Goal: Information Seeking & Learning: Learn about a topic

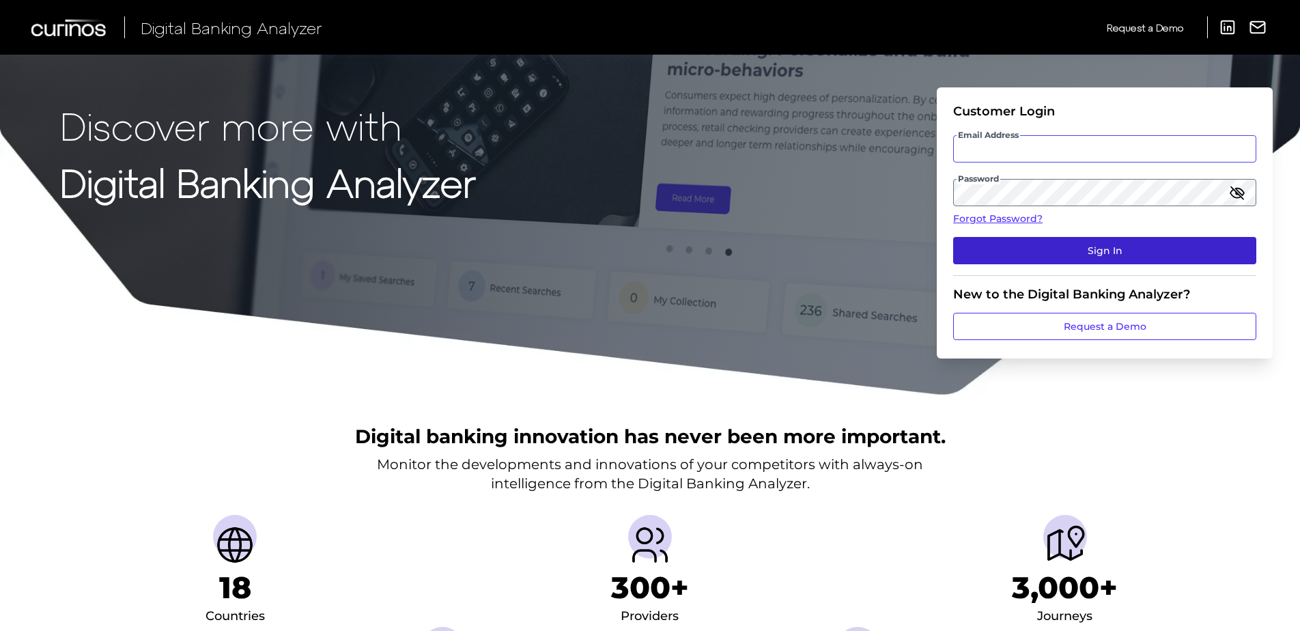
type input "Sandeep.Klare@curinos.com"
click at [1042, 249] on button "Sign In" at bounding box center [1104, 250] width 303 height 27
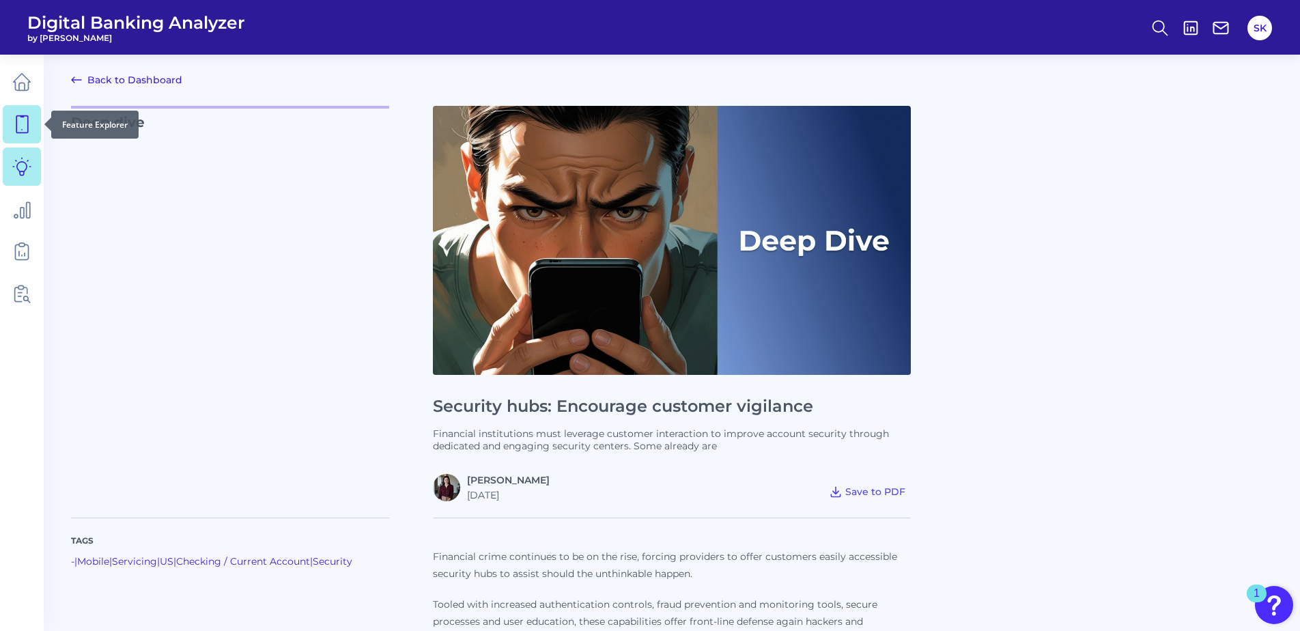
click at [9, 123] on link at bounding box center [22, 124] width 38 height 38
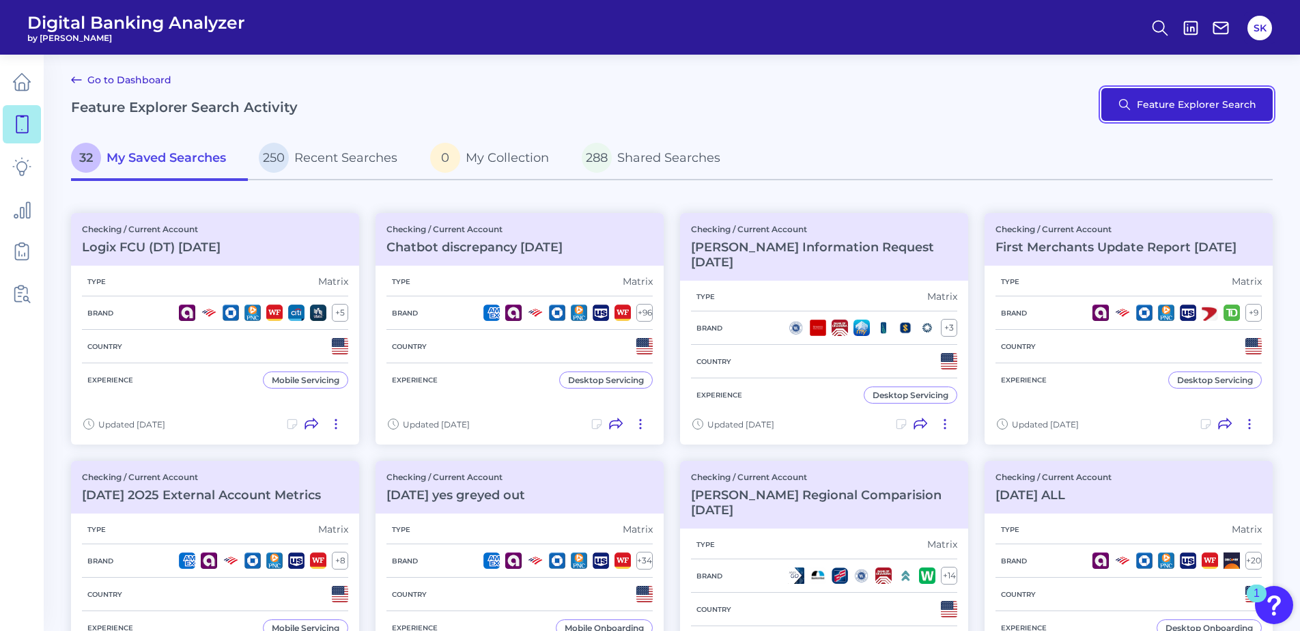
click at [1168, 106] on button "Feature Explorer Search" at bounding box center [1186, 104] width 171 height 33
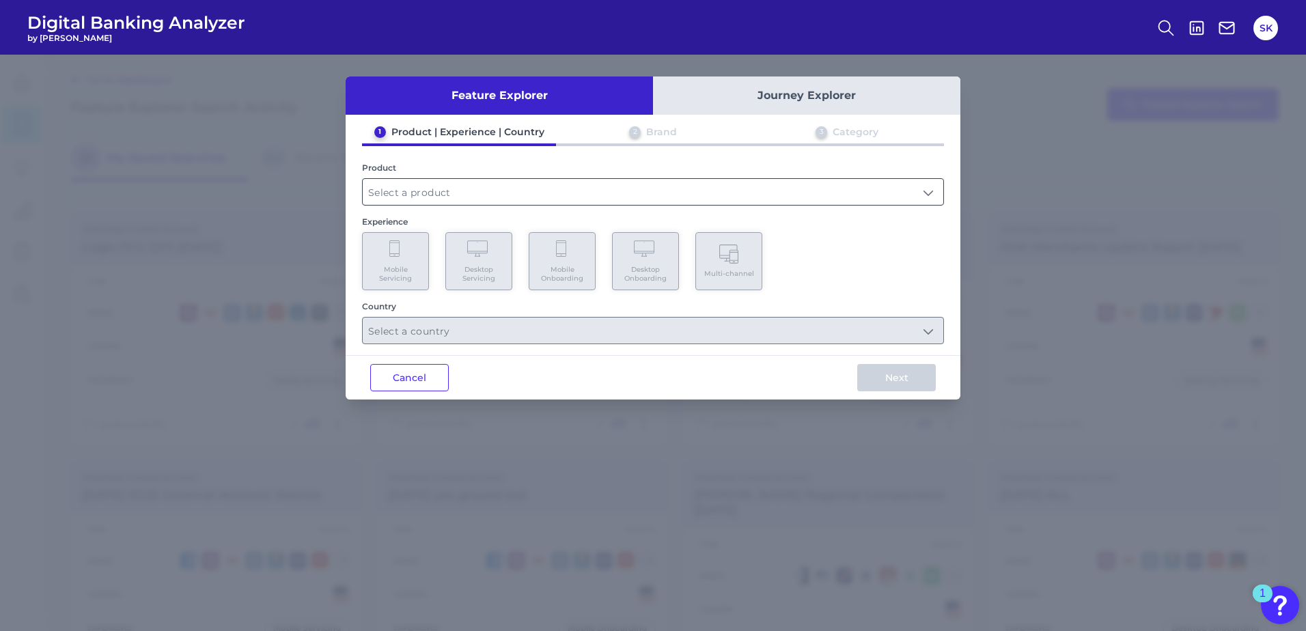
click at [410, 195] on input "text" at bounding box center [653, 192] width 580 height 26
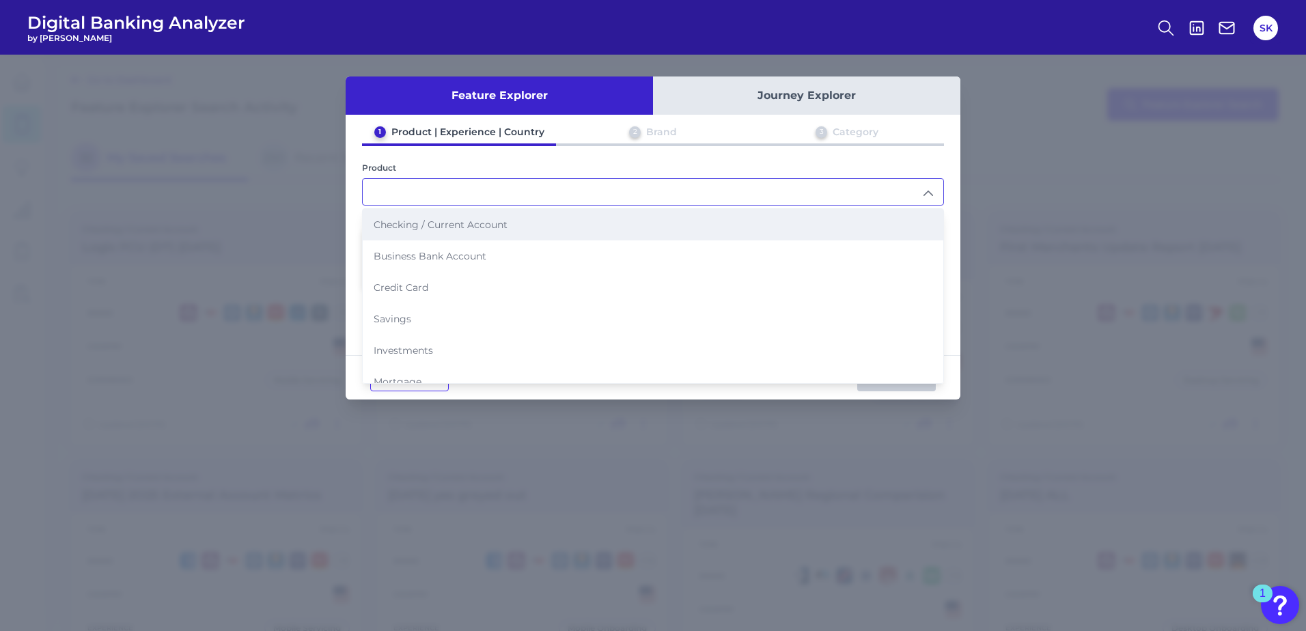
click at [402, 231] on li "Checking / Current Account" at bounding box center [653, 224] width 580 height 31
type input "Checking / Current Account"
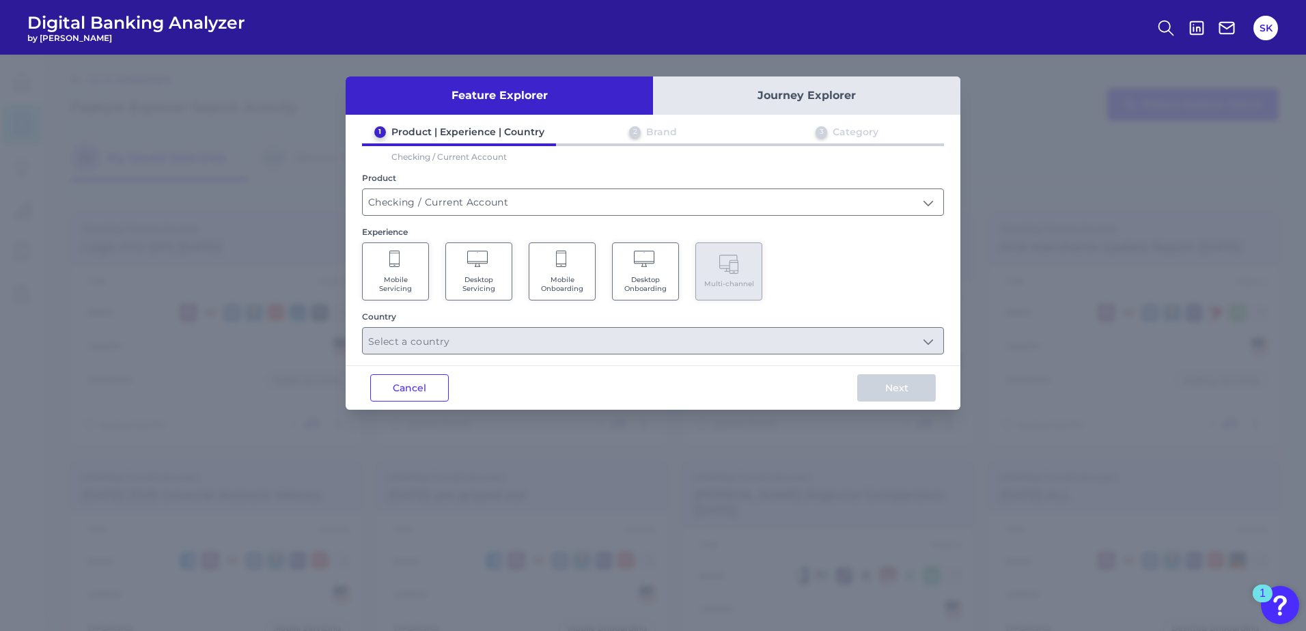
click at [393, 278] on span "Mobile Servicing" at bounding box center [395, 284] width 52 height 18
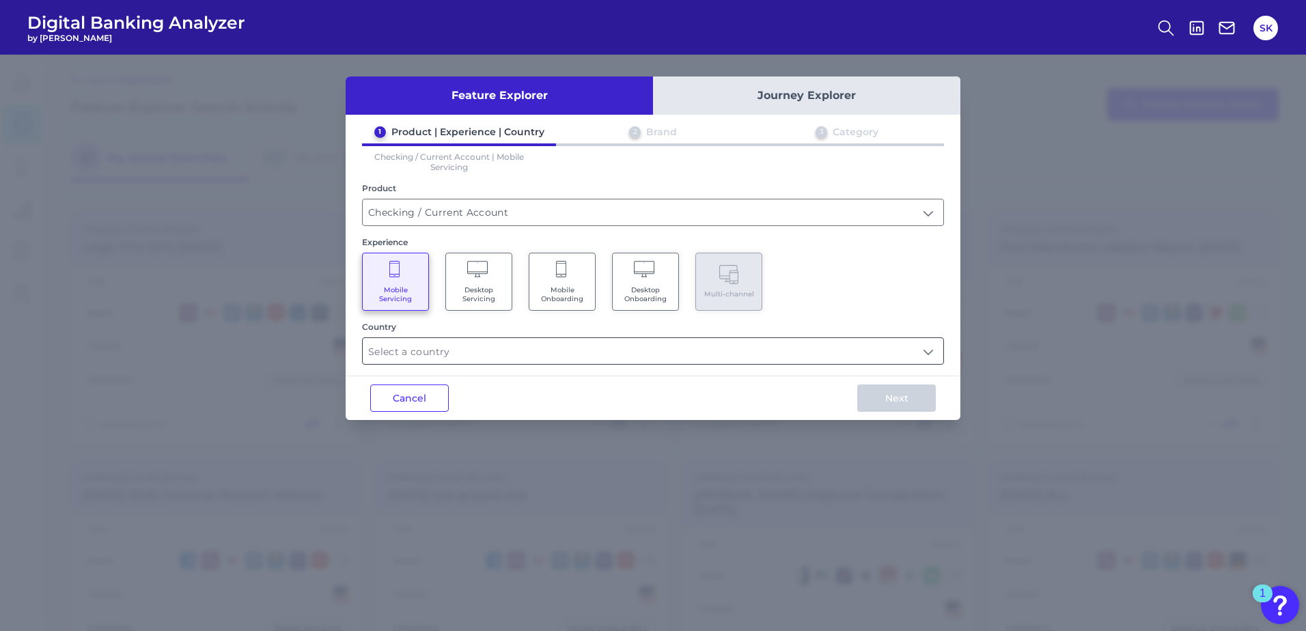
click at [567, 352] on input "text" at bounding box center [653, 351] width 580 height 26
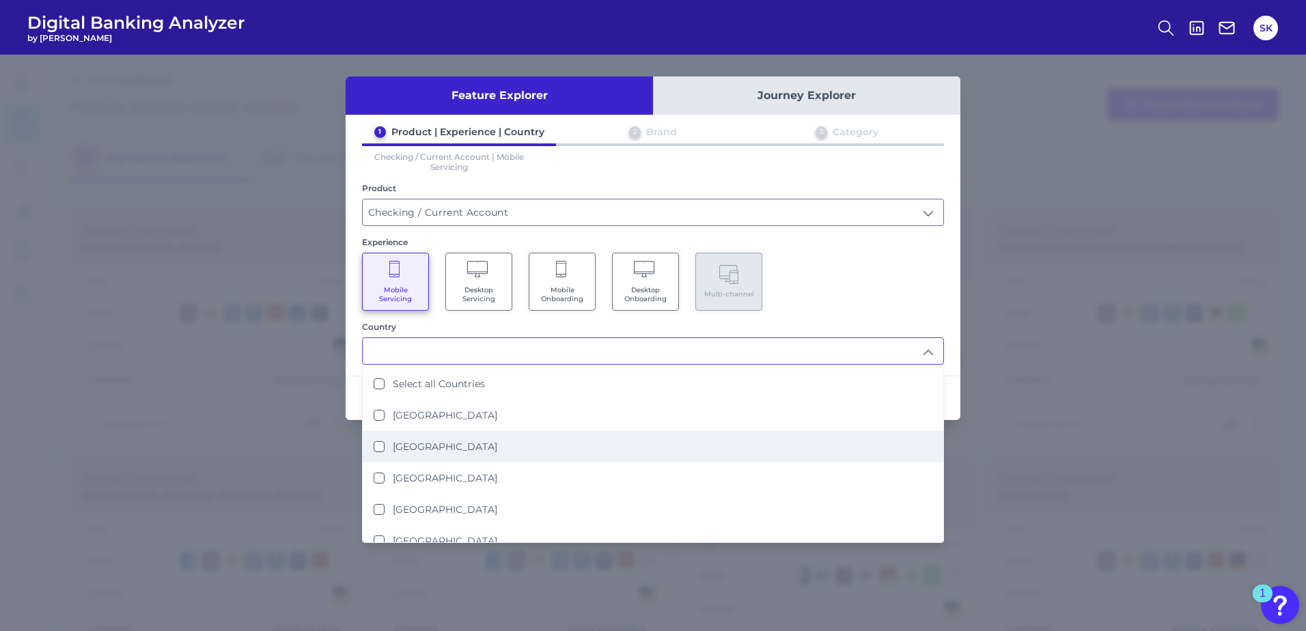
click at [434, 448] on label "United States" at bounding box center [445, 446] width 104 height 12
type input "United States"
click at [1087, 463] on div "Feature Explorer Journey Explorer 1 Product | Experience | Country 2 Brand 3 Ca…" at bounding box center [653, 343] width 1306 height 576
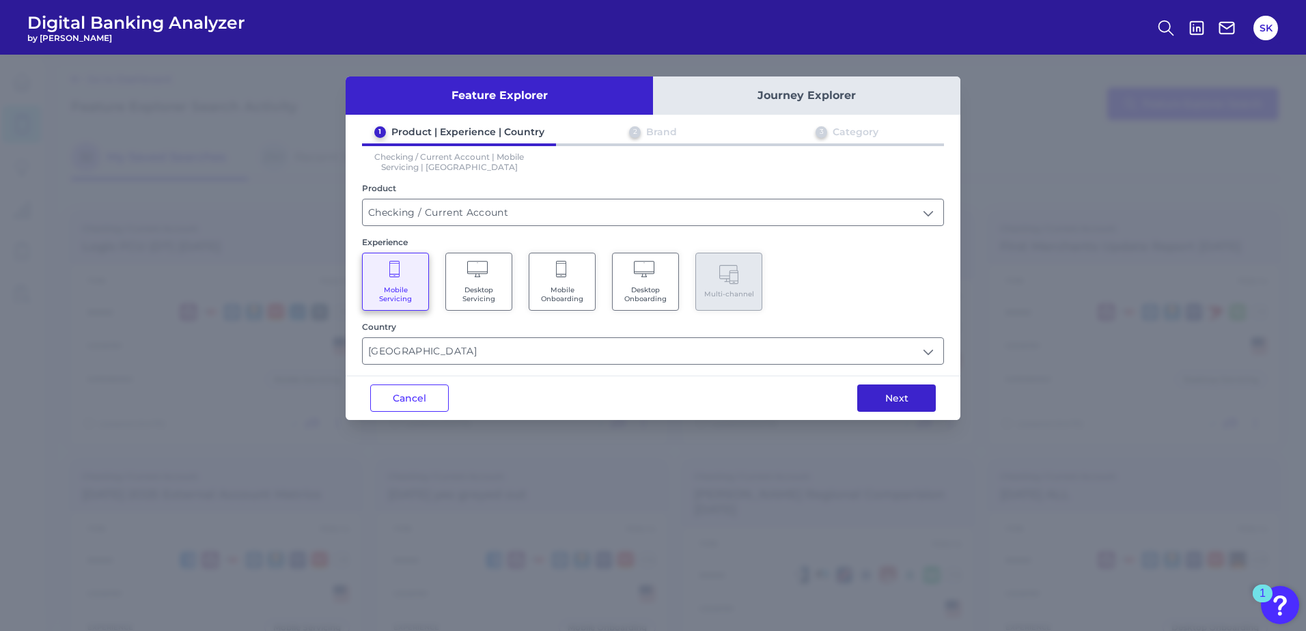
click at [923, 402] on button "Next" at bounding box center [896, 397] width 79 height 27
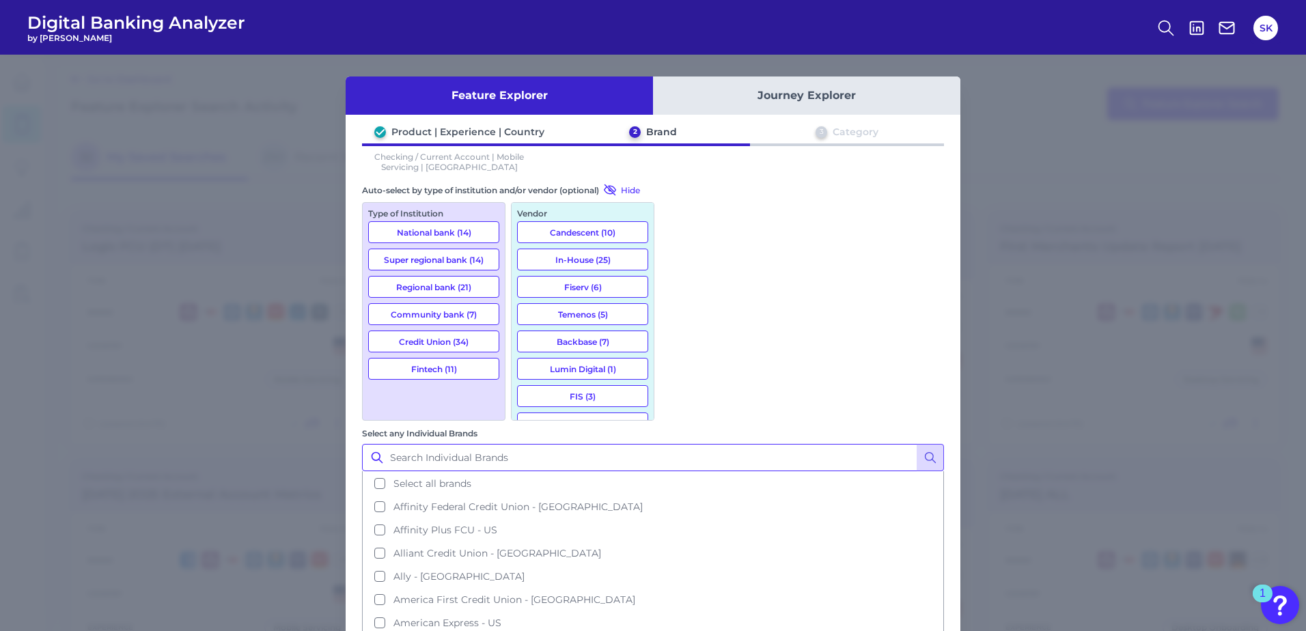
click at [765, 444] on input "Select any Individual Brands" at bounding box center [653, 457] width 582 height 27
click at [446, 230] on button "National bank (14)" at bounding box center [433, 232] width 131 height 22
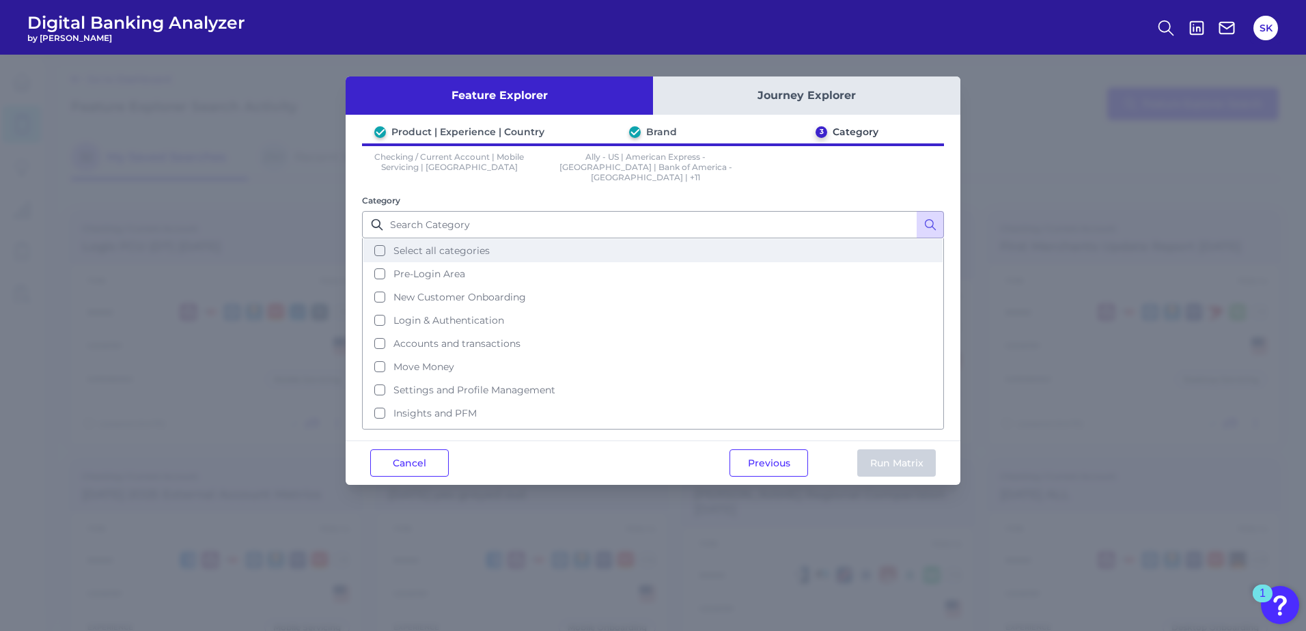
click at [381, 242] on button "Select all categories" at bounding box center [652, 250] width 579 height 23
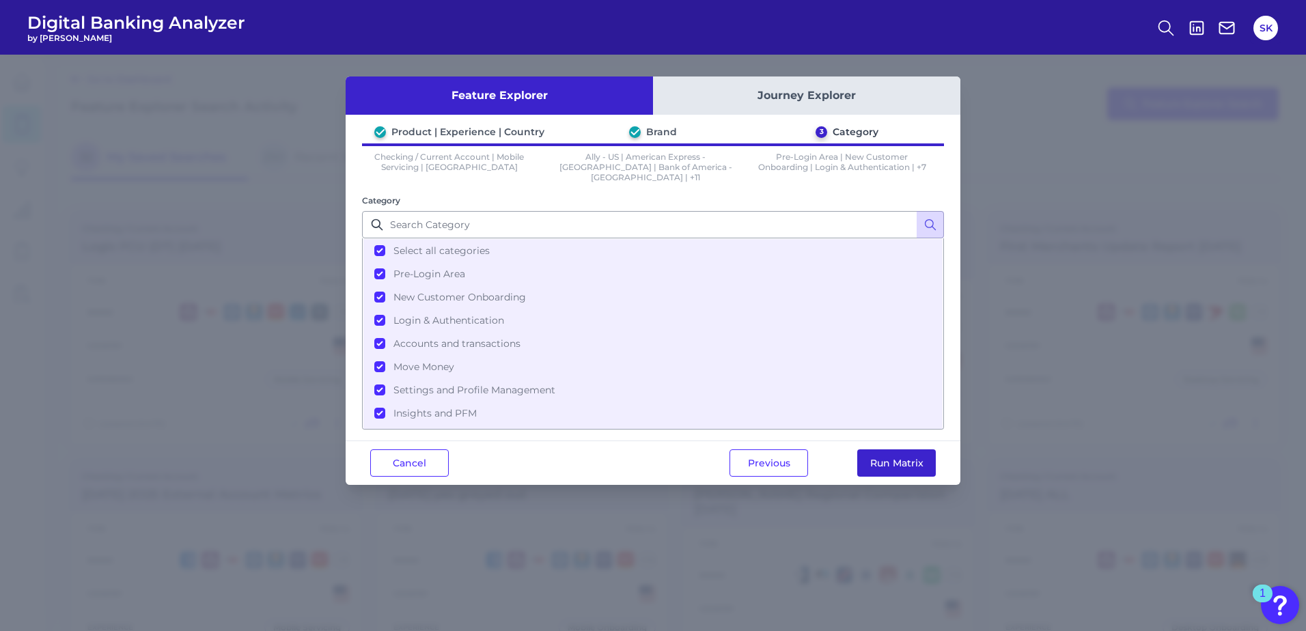
click at [902, 453] on button "Run Matrix" at bounding box center [896, 462] width 79 height 27
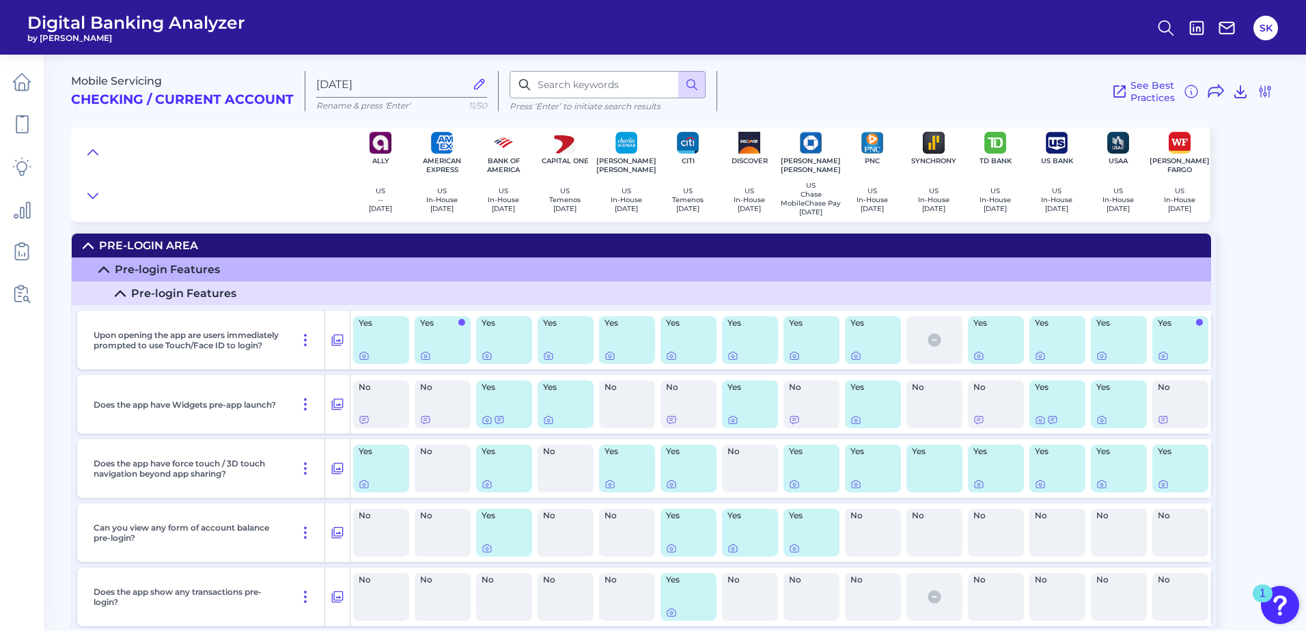
click at [89, 244] on summary "Pre-Login Area" at bounding box center [641, 246] width 1139 height 24
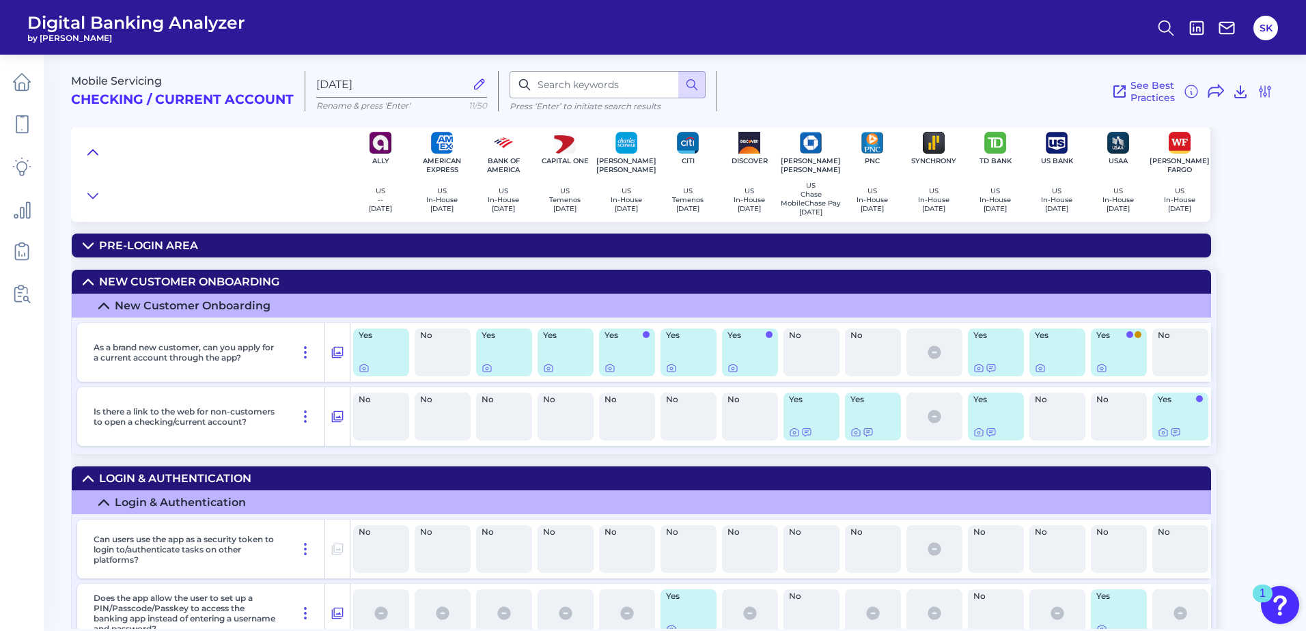
click at [93, 150] on icon at bounding box center [93, 152] width 10 height 5
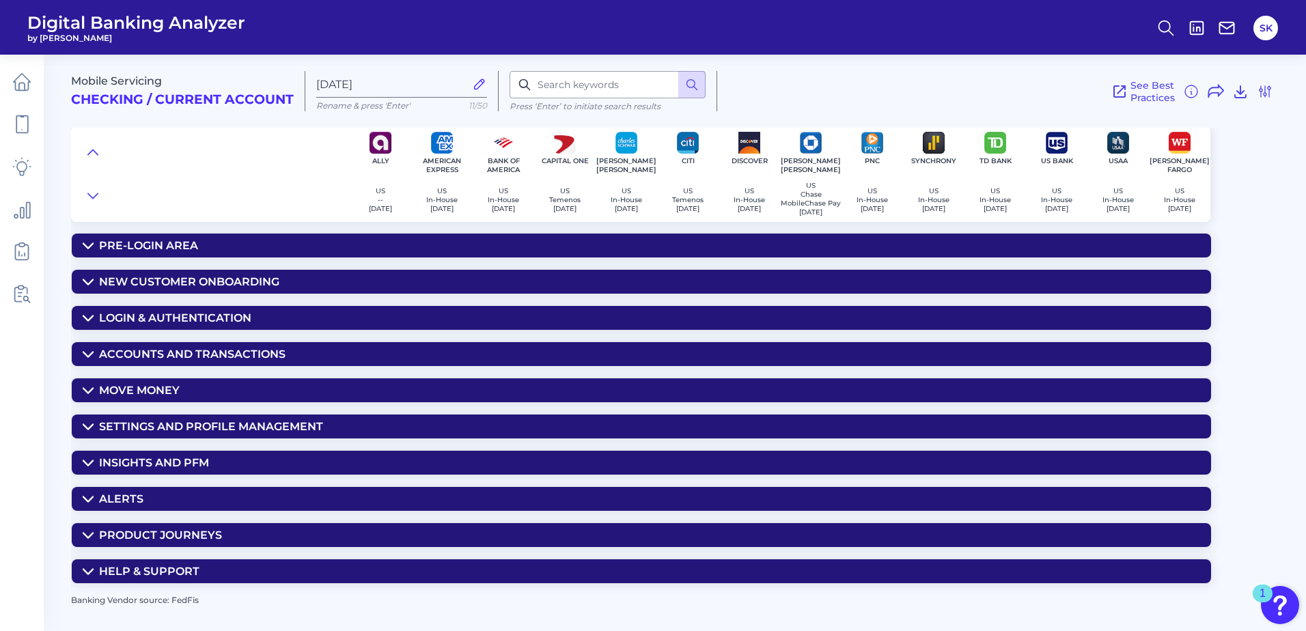
click at [89, 319] on icon at bounding box center [88, 318] width 11 height 11
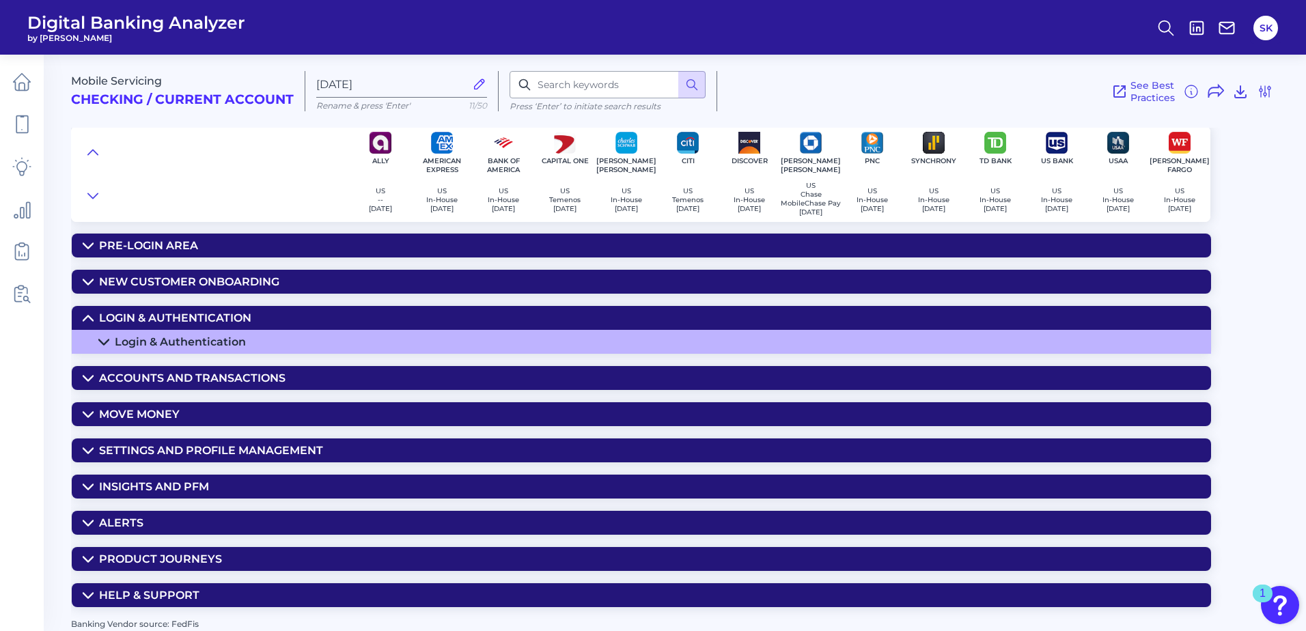
click at [100, 343] on icon at bounding box center [103, 342] width 11 height 11
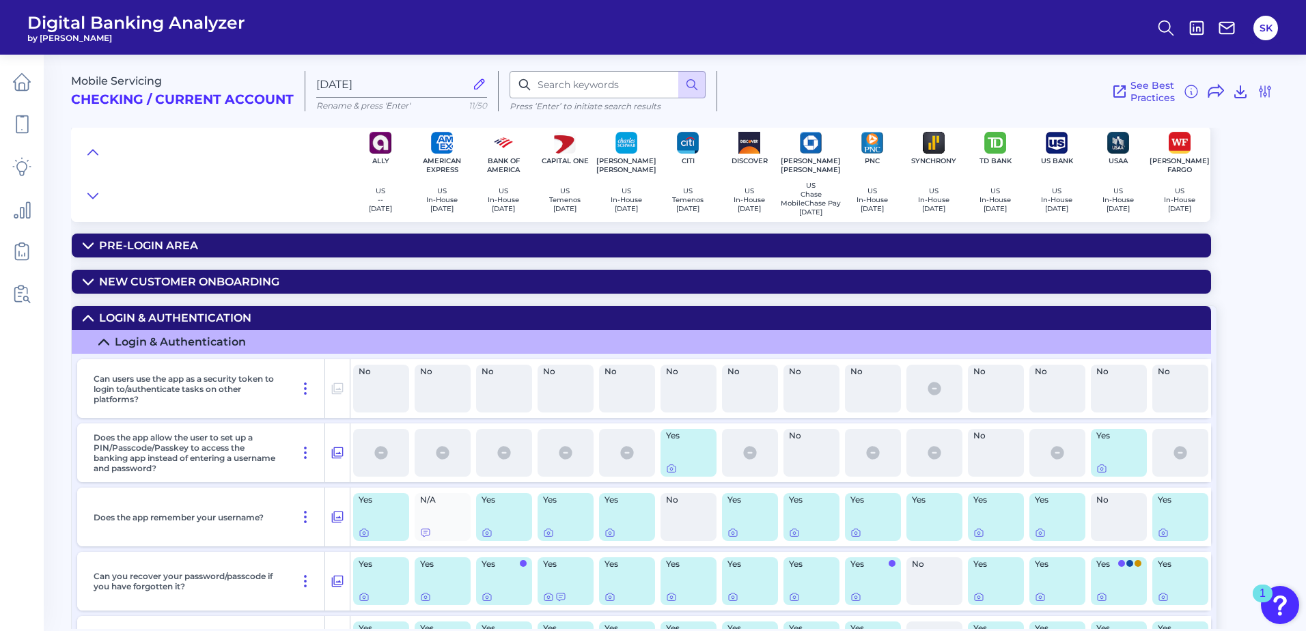
click at [100, 343] on icon at bounding box center [103, 342] width 11 height 11
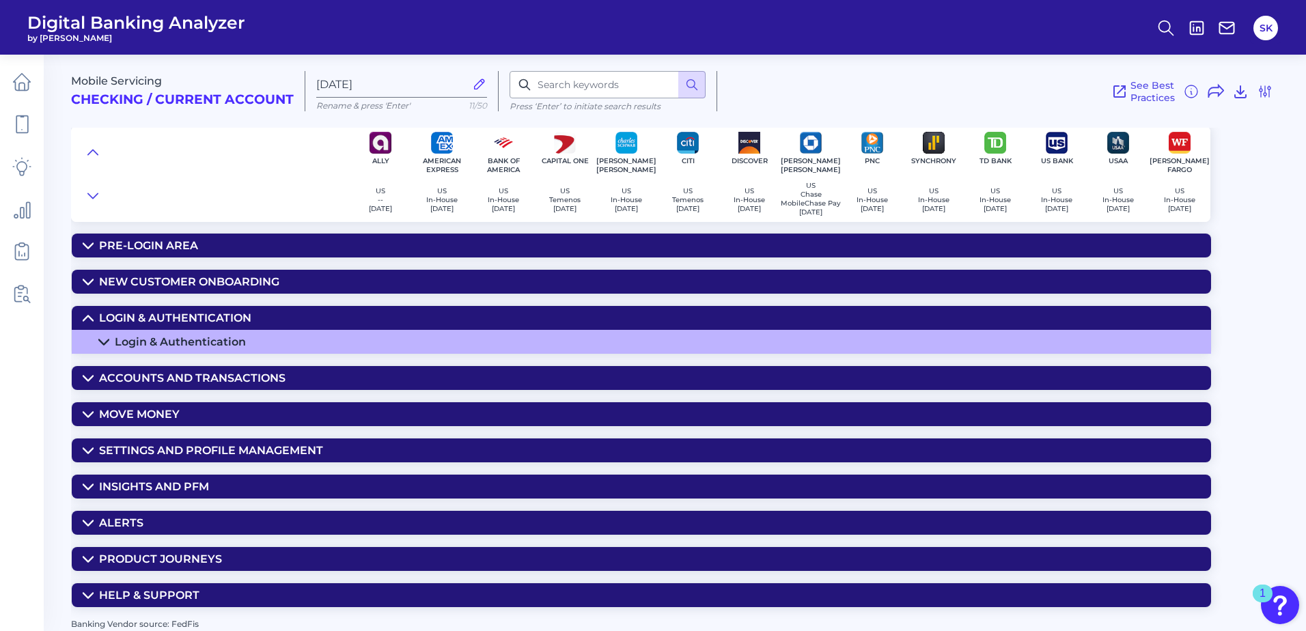
click at [89, 319] on icon at bounding box center [88, 318] width 11 height 11
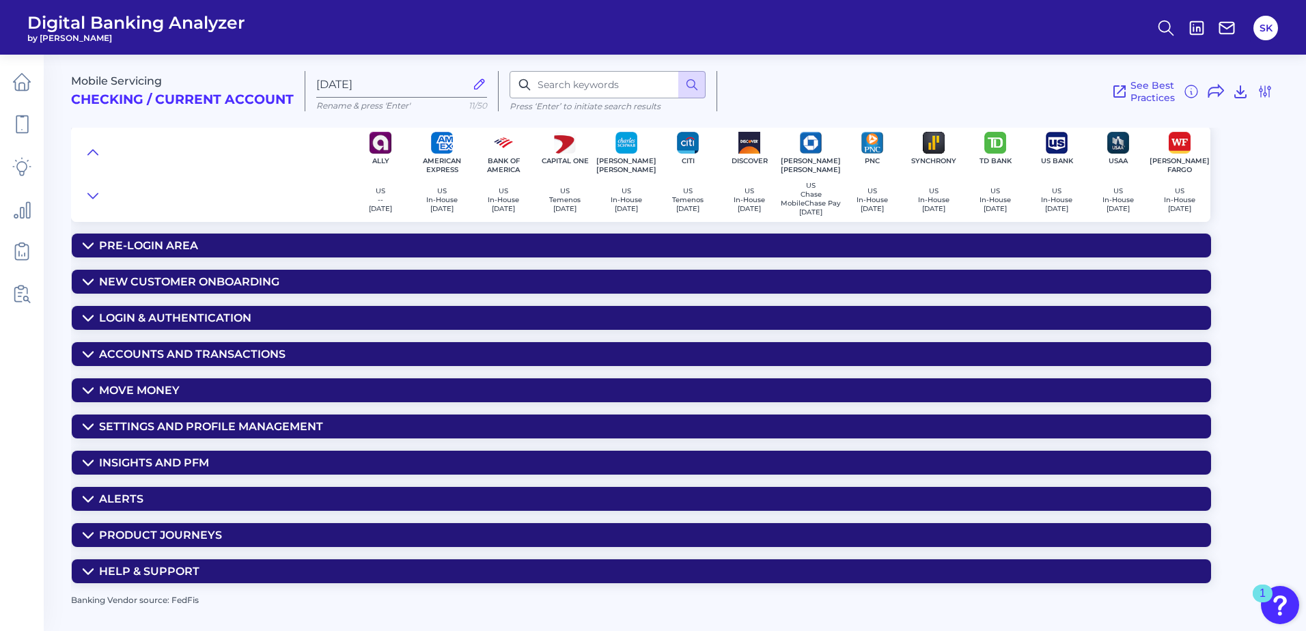
click at [81, 354] on summary "Accounts and transactions" at bounding box center [641, 354] width 1139 height 24
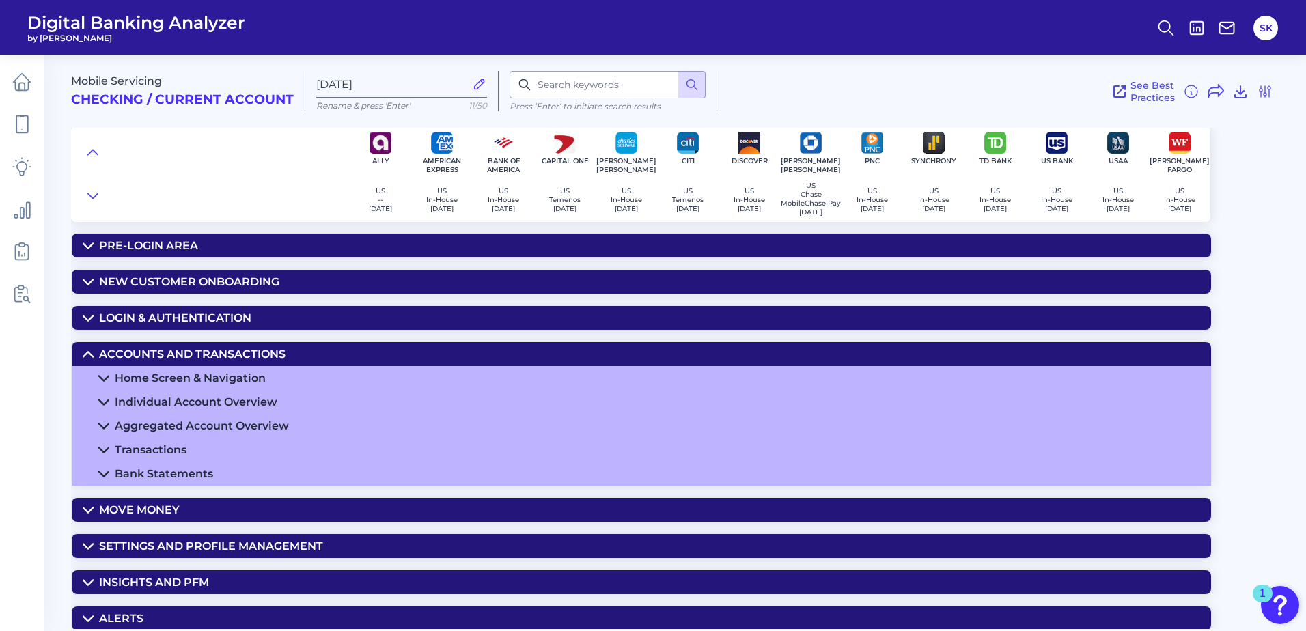
click at [102, 404] on icon at bounding box center [103, 402] width 11 height 11
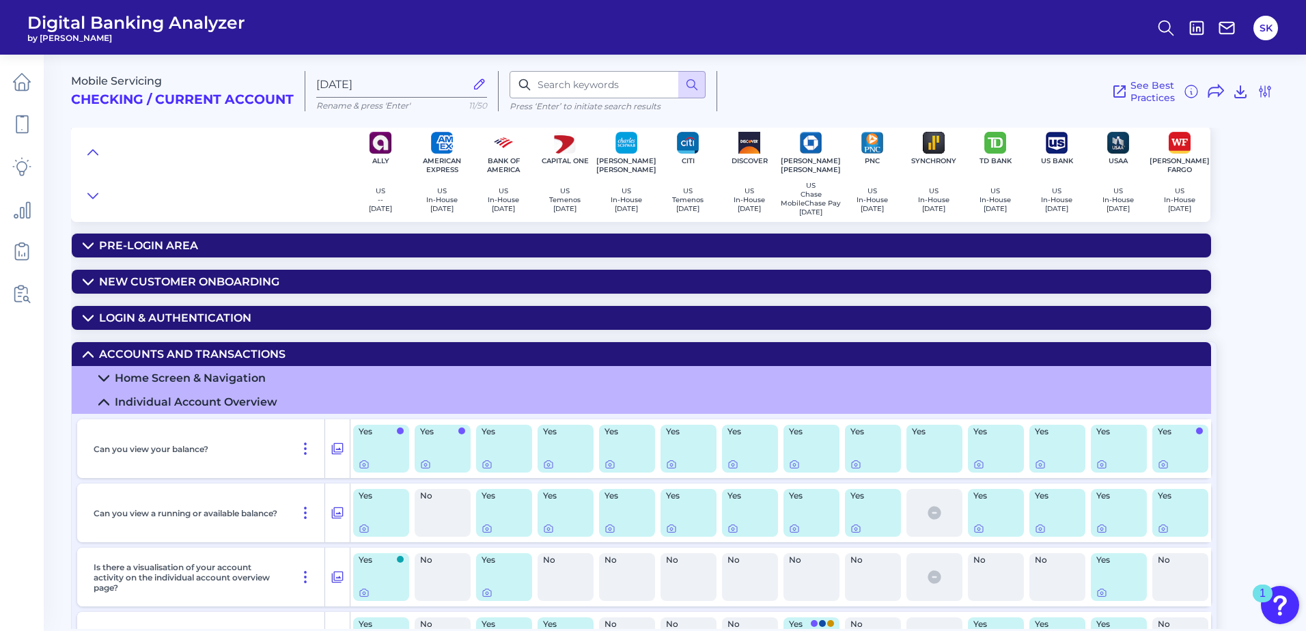
click at [102, 404] on icon at bounding box center [103, 402] width 11 height 11
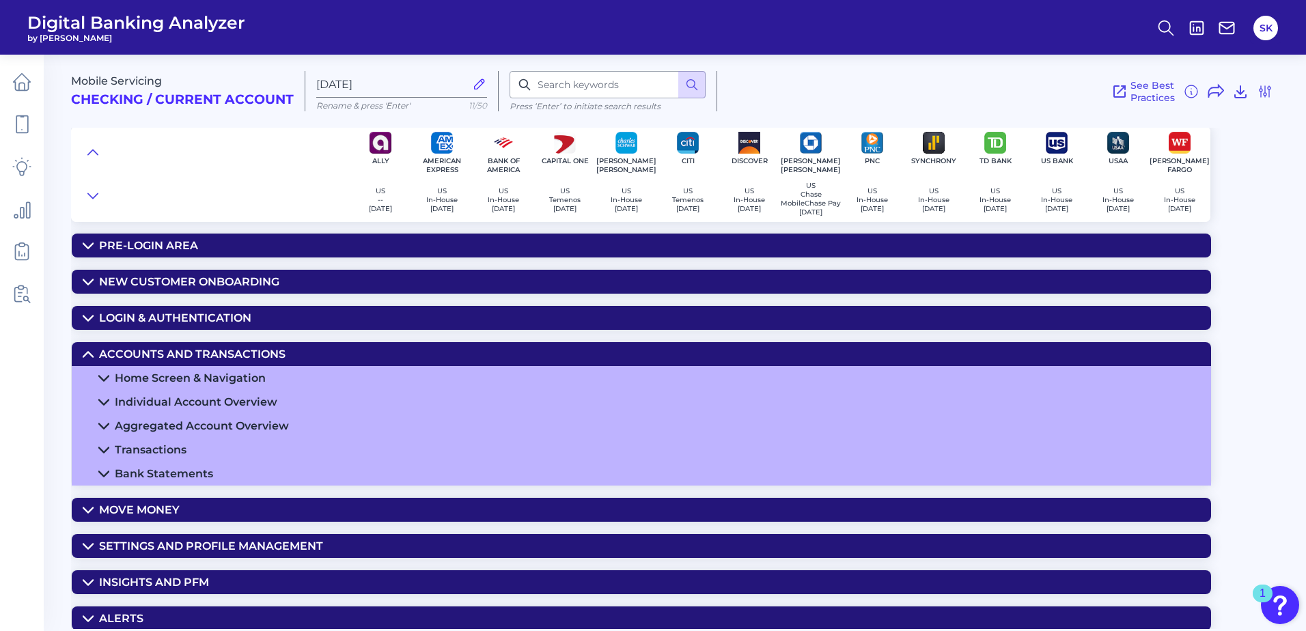
click at [96, 379] on summary "Home Screen & Navigation" at bounding box center [641, 378] width 1139 height 24
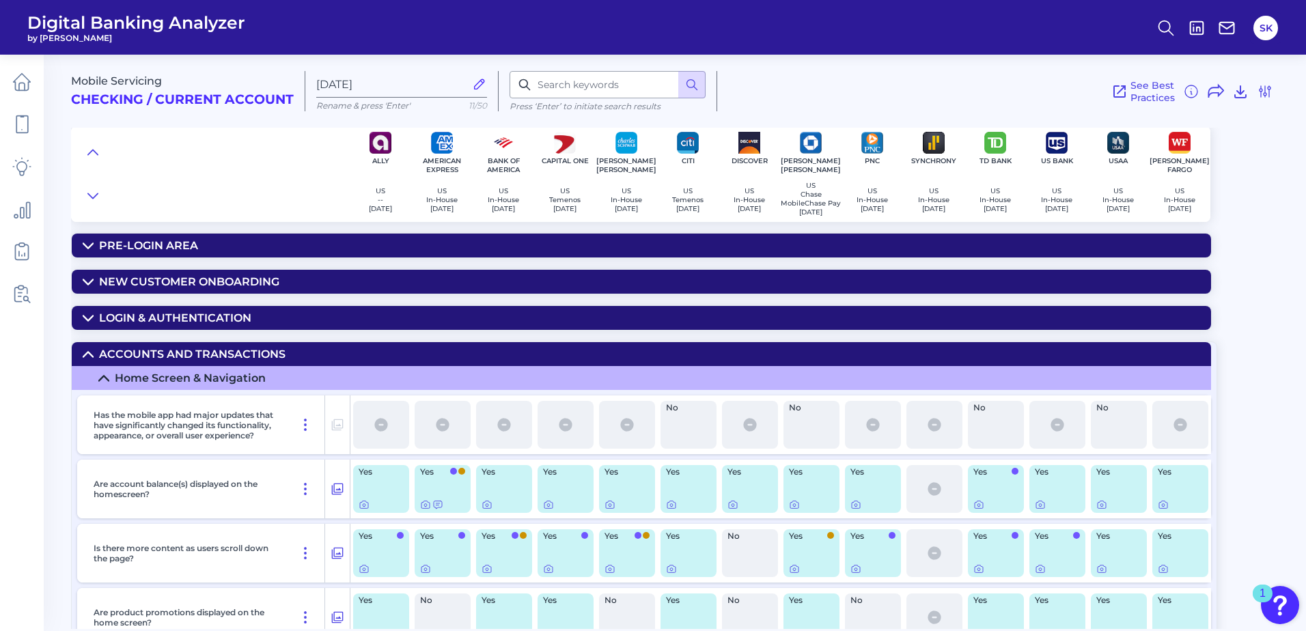
click at [96, 379] on summary "Home Screen & Navigation" at bounding box center [641, 378] width 1139 height 24
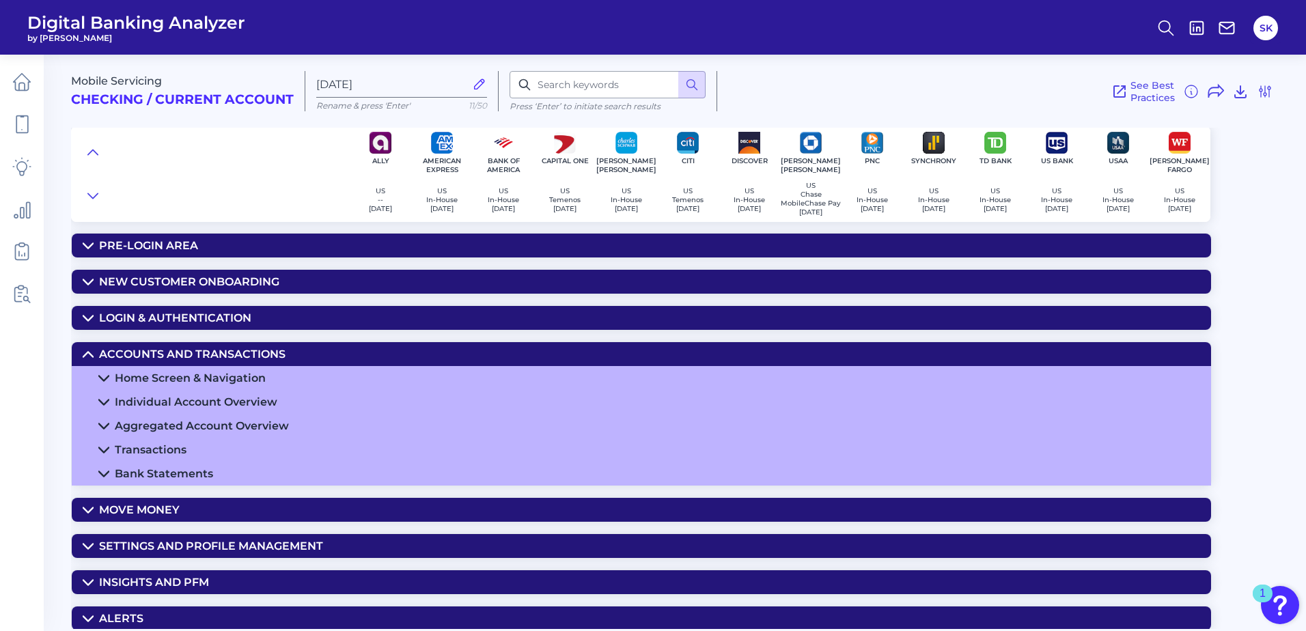
click at [89, 360] on icon at bounding box center [88, 354] width 11 height 11
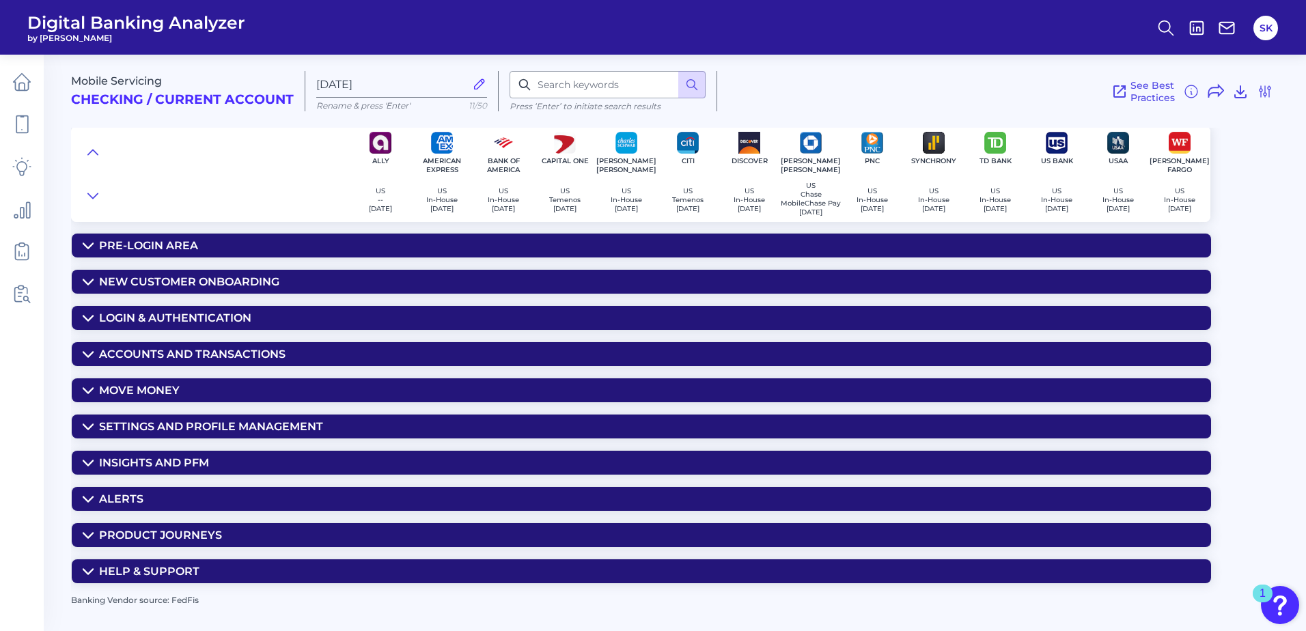
click at [85, 356] on icon at bounding box center [88, 354] width 11 height 11
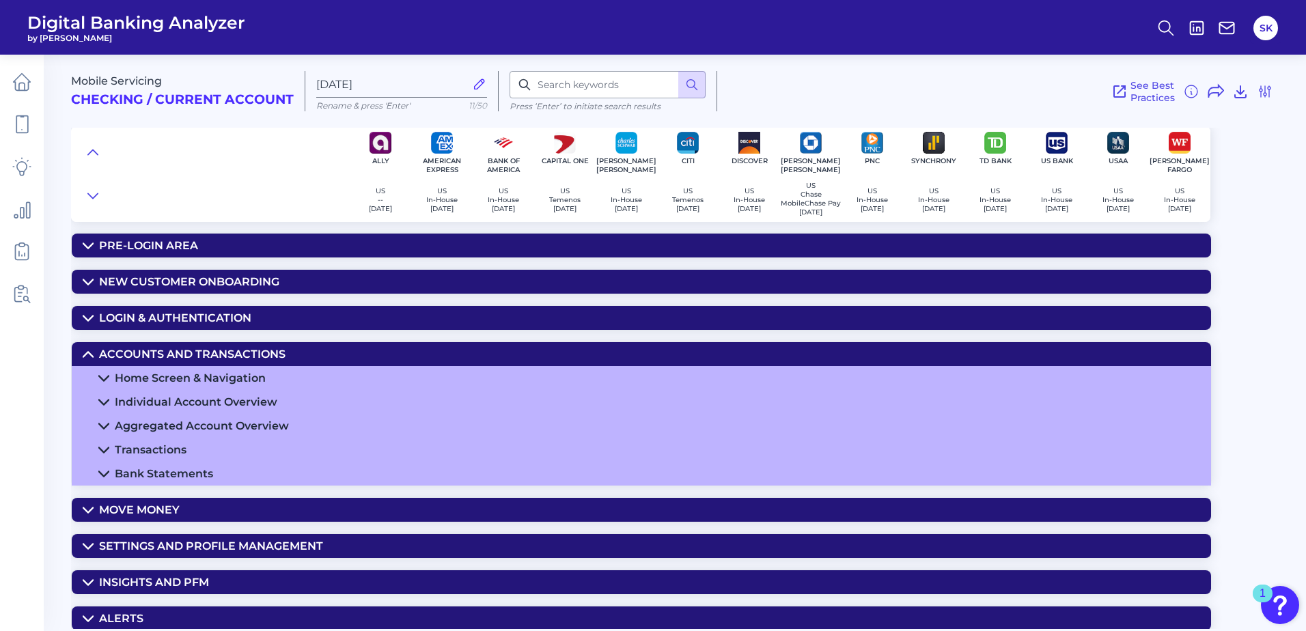
click at [118, 384] on div "Home Screen & Navigation" at bounding box center [190, 377] width 151 height 13
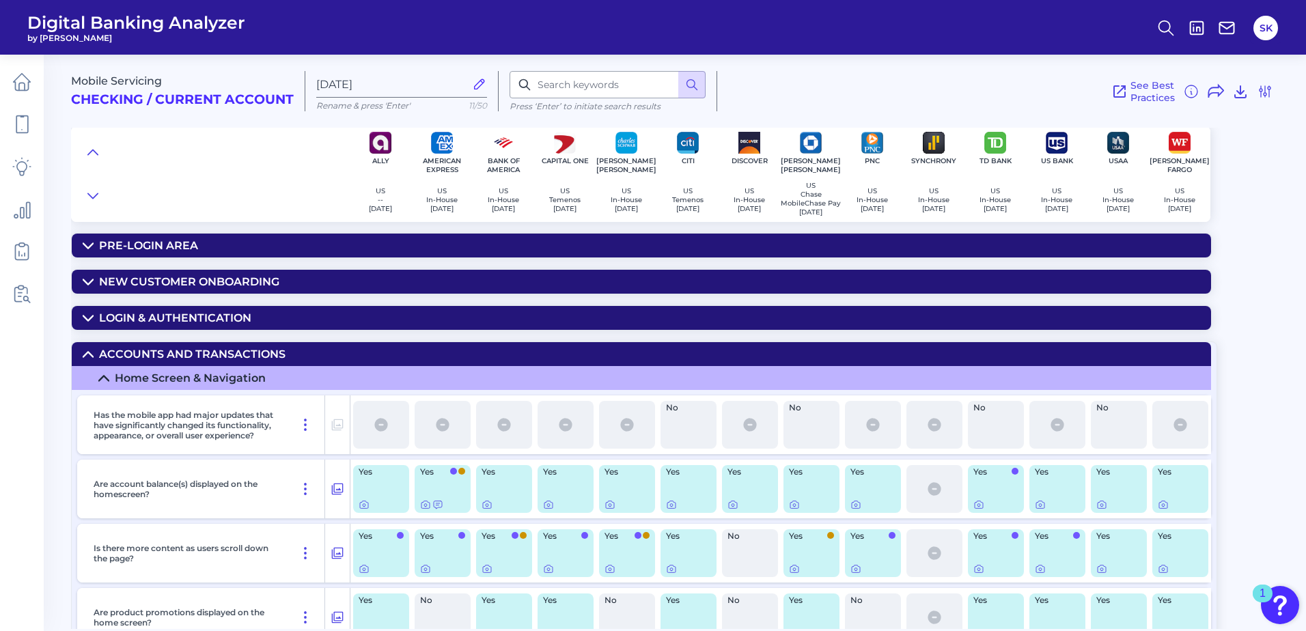
click at [83, 354] on icon at bounding box center [88, 354] width 11 height 11
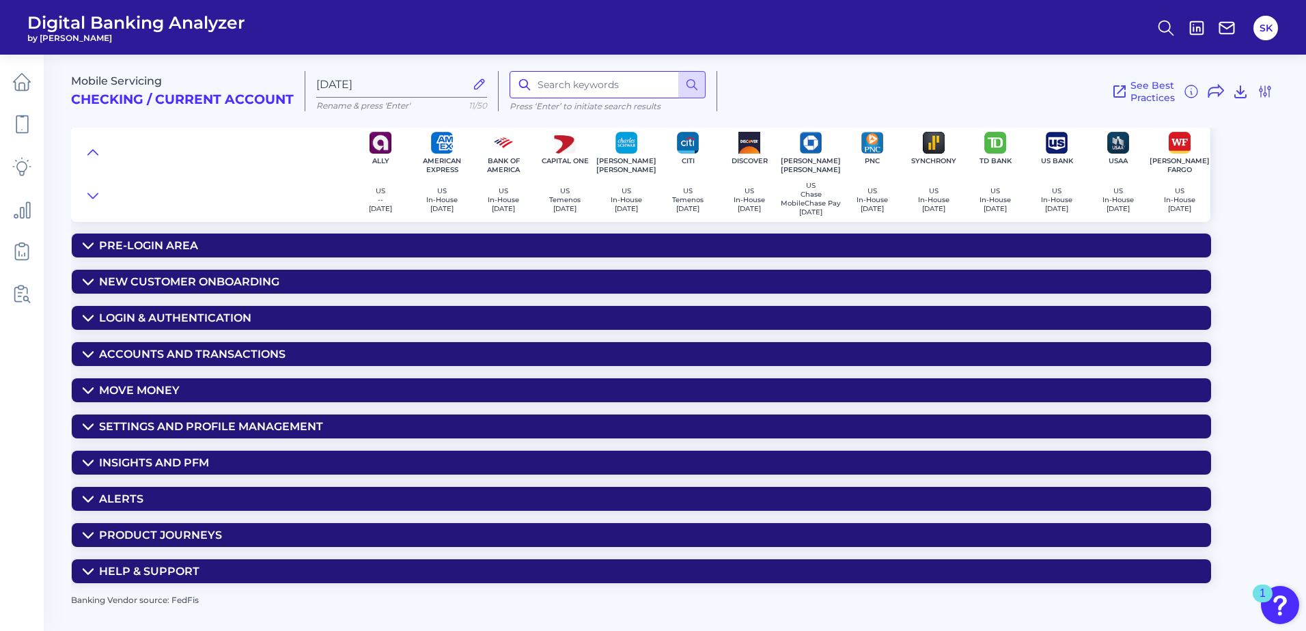
click at [579, 90] on input at bounding box center [607, 84] width 196 height 27
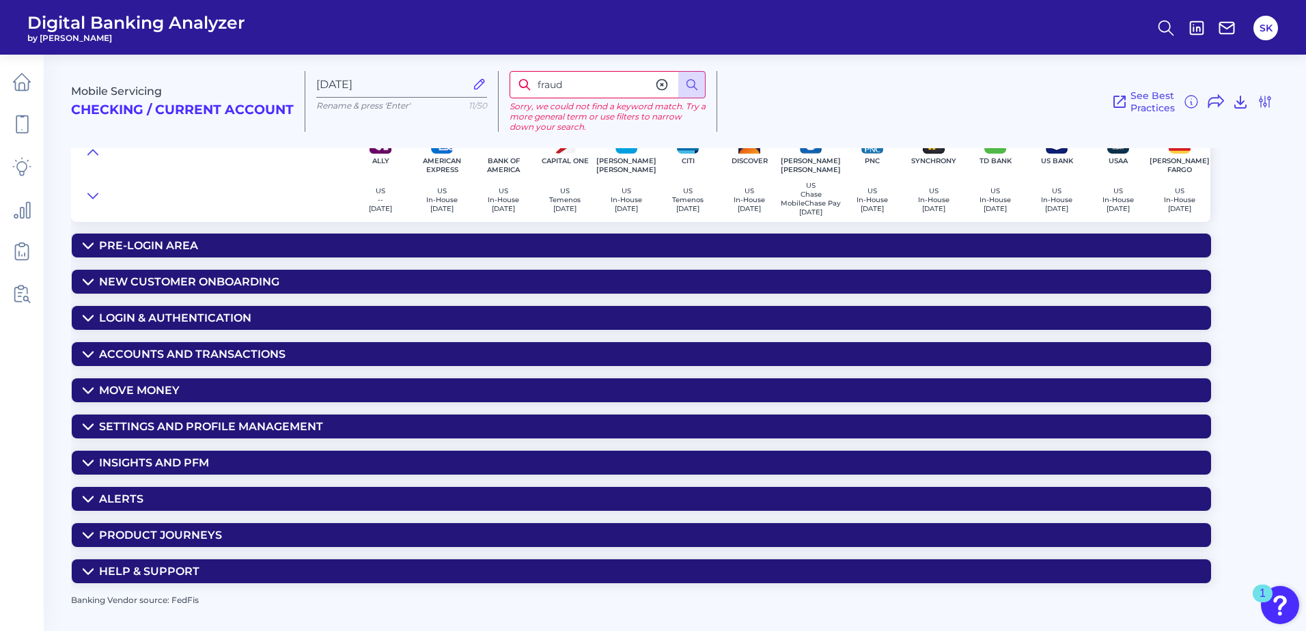
drag, startPoint x: 549, startPoint y: 84, endPoint x: 514, endPoint y: 88, distance: 35.1
click at [514, 88] on input "fraud" at bounding box center [607, 84] width 196 height 27
type input "message"
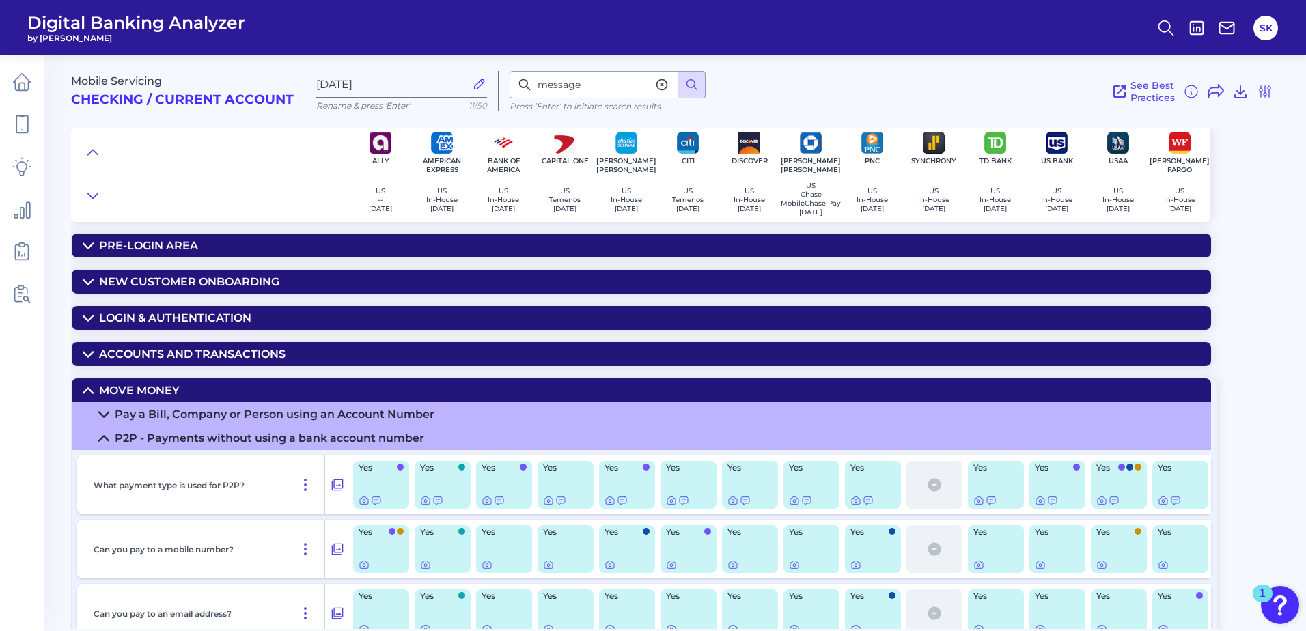
click at [89, 393] on icon at bounding box center [88, 390] width 10 height 5
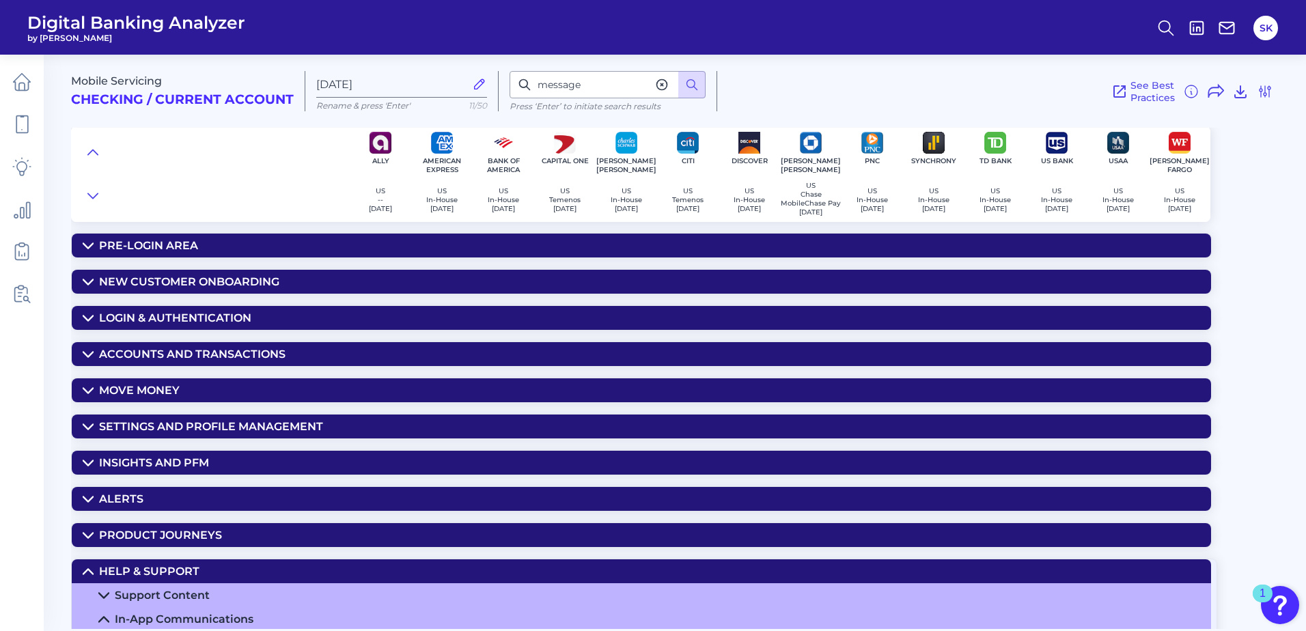
click at [87, 574] on icon at bounding box center [88, 571] width 10 height 5
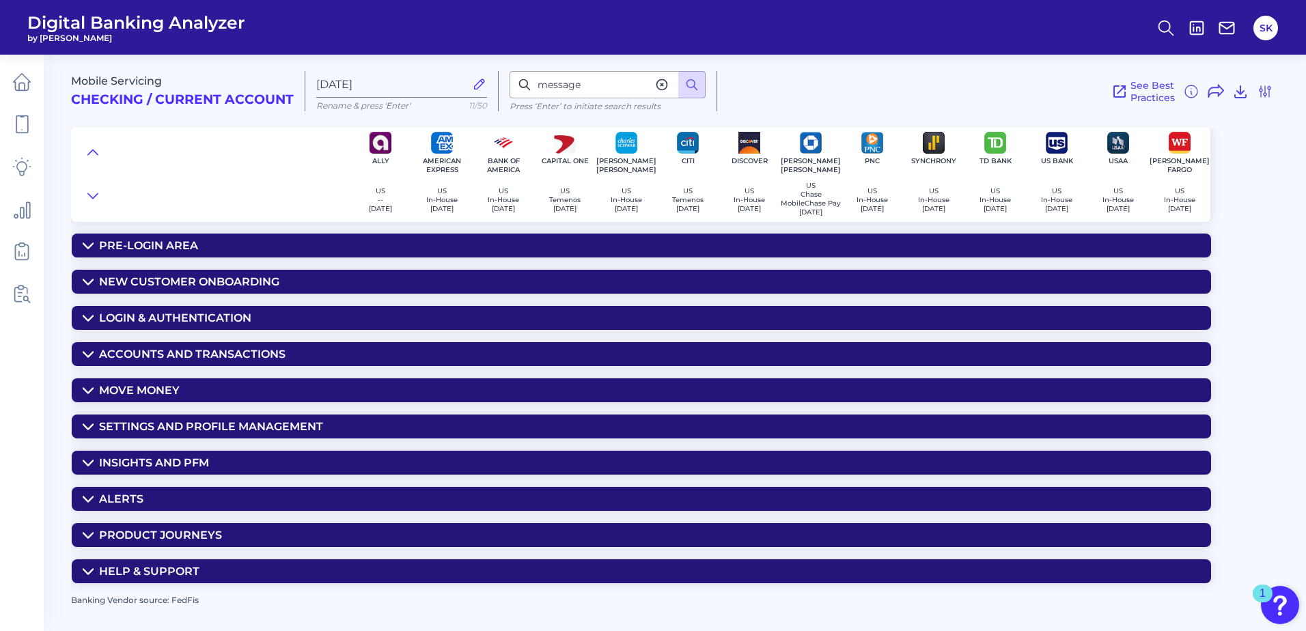
click at [91, 421] on summary "Settings and Profile Management" at bounding box center [641, 426] width 1139 height 24
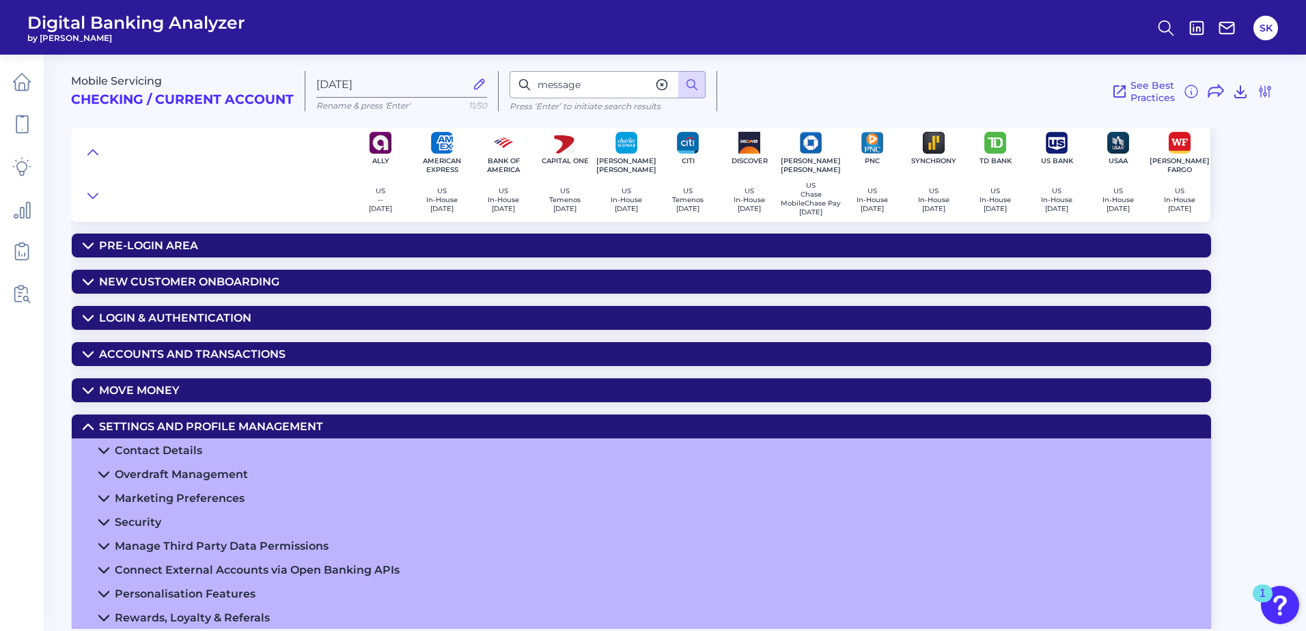
click at [111, 524] on summary "Security" at bounding box center [641, 522] width 1139 height 24
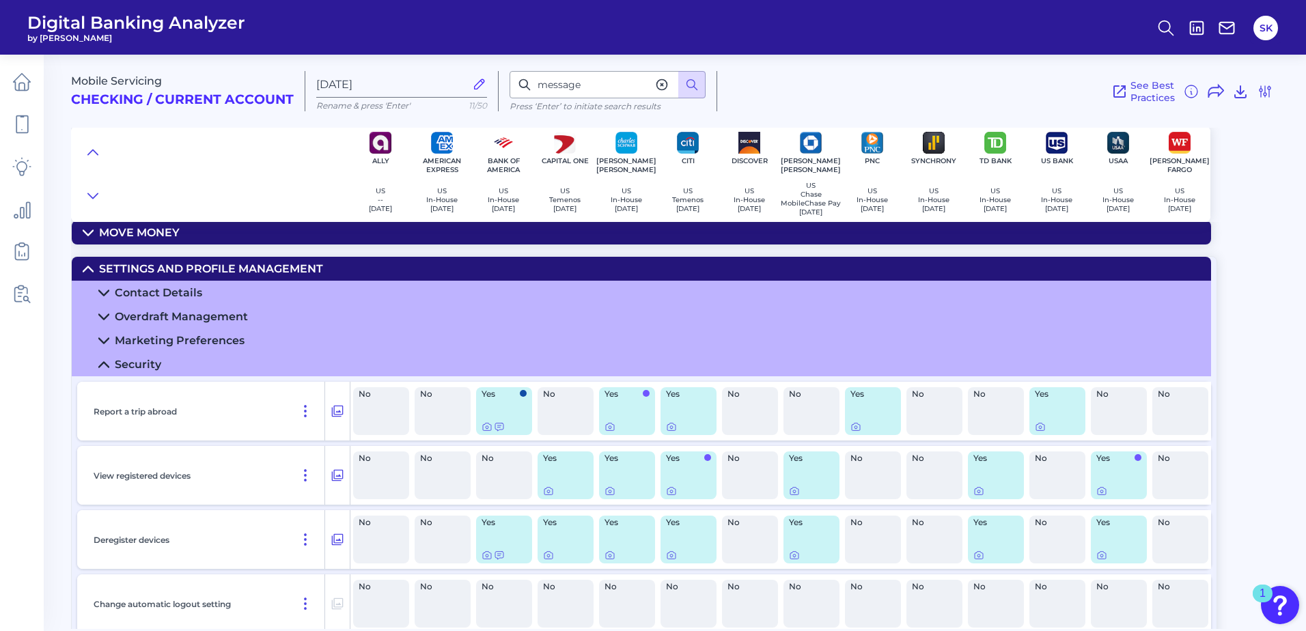
scroll to position [148, 0]
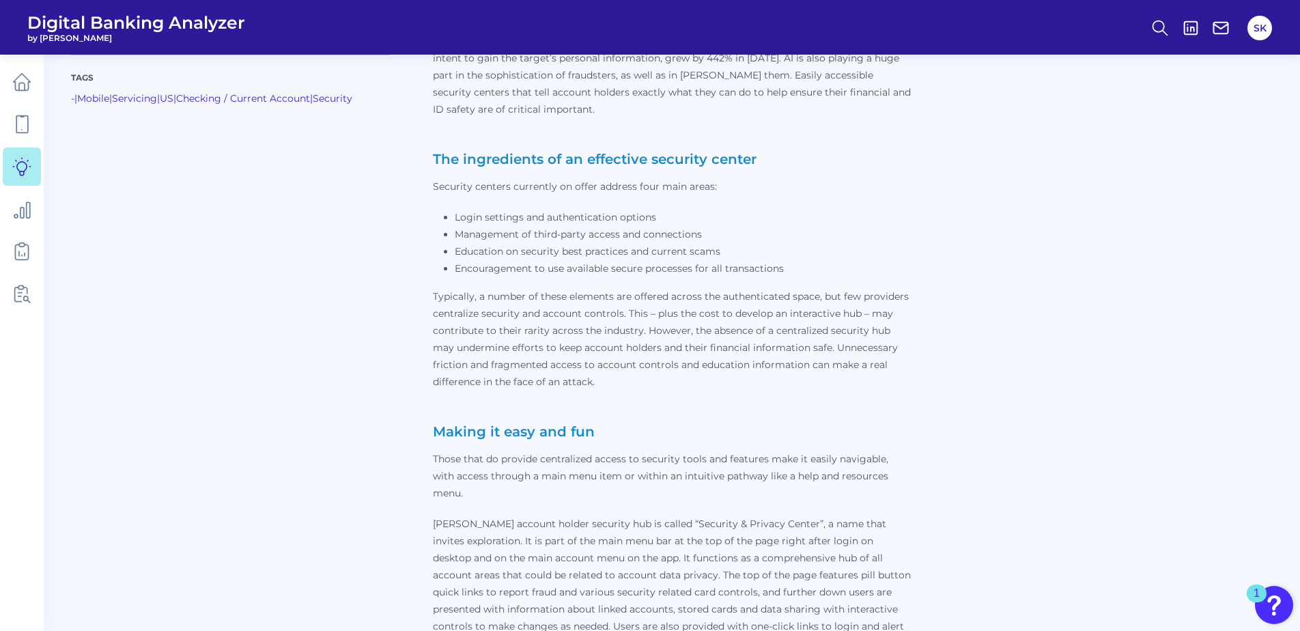
scroll to position [1014, 0]
